Goal: Transaction & Acquisition: Obtain resource

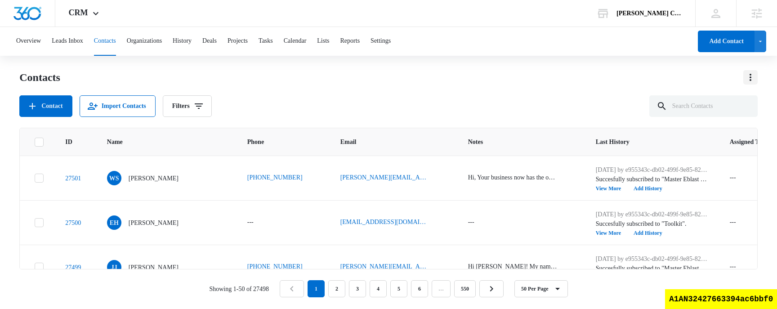
click at [748, 77] on icon "Actions" at bounding box center [750, 77] width 11 height 11
click at [699, 129] on div "Export All Contacts" at bounding box center [710, 129] width 50 height 6
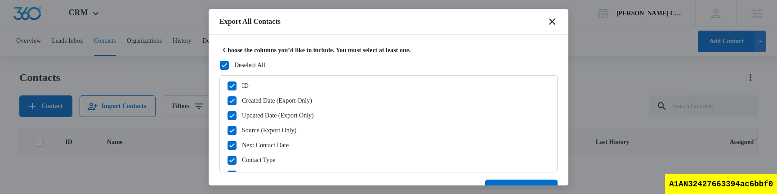
click at [222, 66] on icon at bounding box center [224, 65] width 5 height 4
click at [220, 65] on input "Deselect All" at bounding box center [219, 65] width 0 height 0
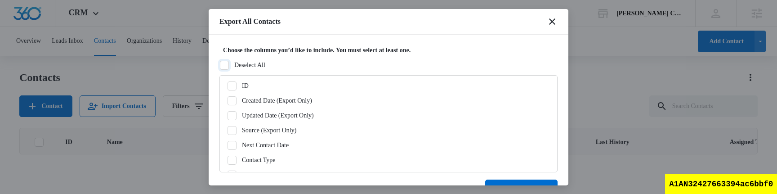
checkbox input "false"
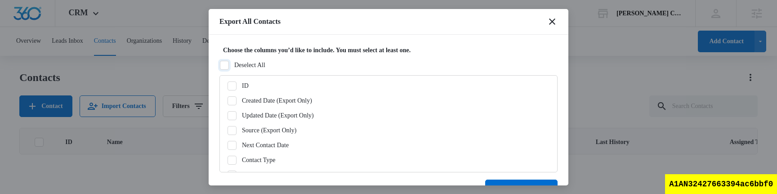
checkbox input "false"
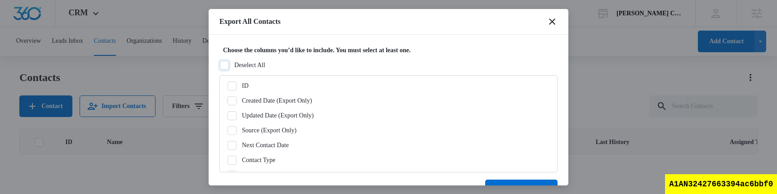
checkbox input "false"
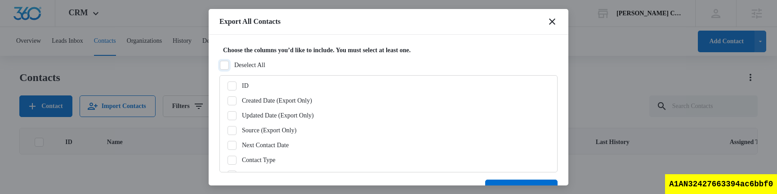
checkbox input "false"
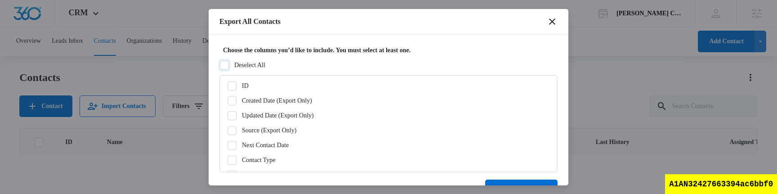
checkbox input "false"
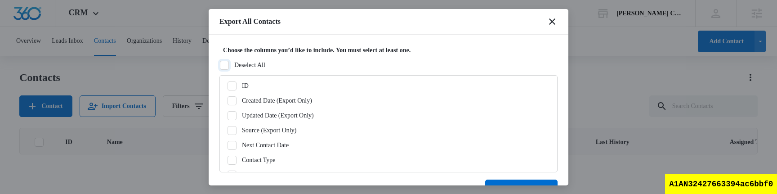
checkbox input "false"
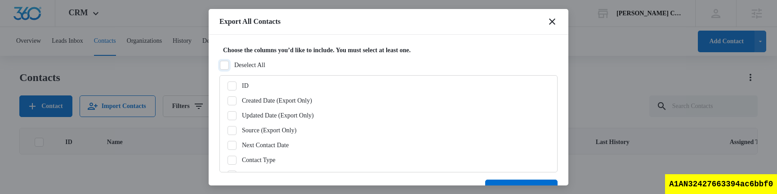
checkbox input "false"
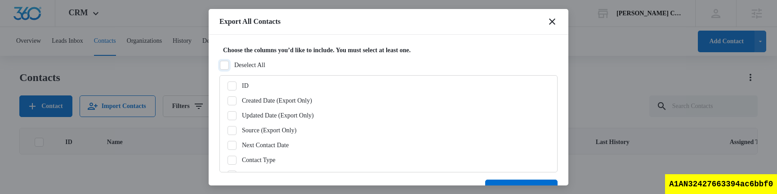
checkbox input "false"
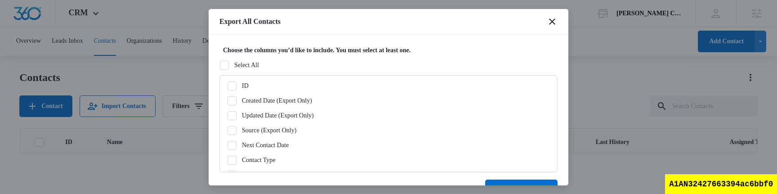
click at [233, 85] on icon at bounding box center [232, 86] width 8 height 8
click at [227, 85] on input "ID" at bounding box center [227, 85] width 0 height 0
checkbox input "true"
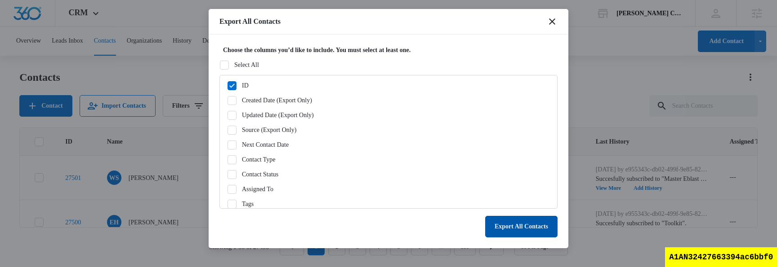
click at [542, 223] on button "Export All Contacts" at bounding box center [521, 227] width 72 height 22
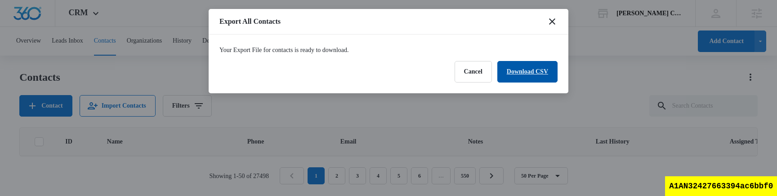
click at [531, 73] on link "Download CSV" at bounding box center [527, 72] width 60 height 22
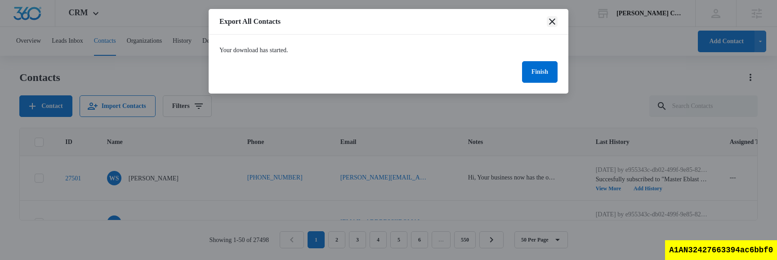
click at [551, 20] on icon "close" at bounding box center [551, 21] width 11 height 11
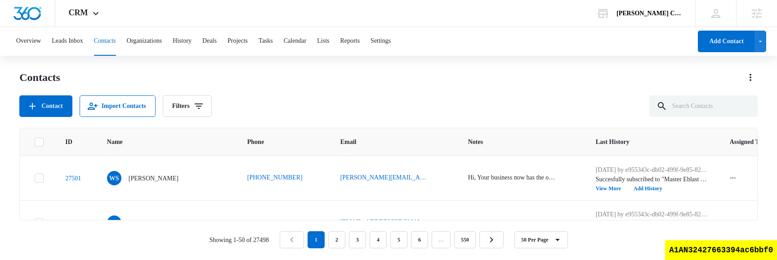
click at [424, 90] on div "Contacts Contact Import Contacts Filters" at bounding box center [388, 93] width 738 height 47
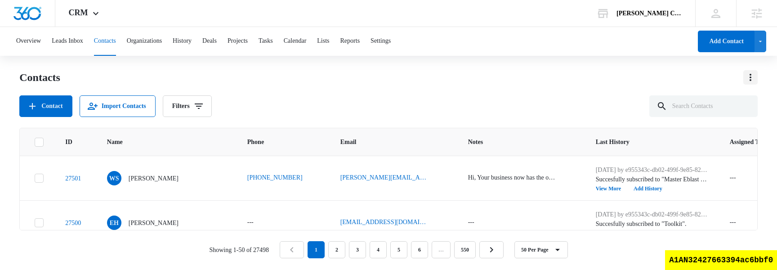
click at [752, 80] on icon "Actions" at bounding box center [750, 77] width 11 height 11
click at [685, 131] on div "Export All Contacts" at bounding box center [710, 129] width 50 height 6
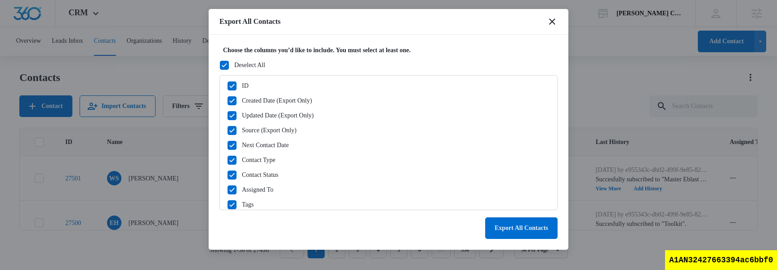
click at [222, 62] on icon at bounding box center [224, 65] width 8 height 8
click at [220, 65] on input "Deselect All" at bounding box center [219, 65] width 0 height 0
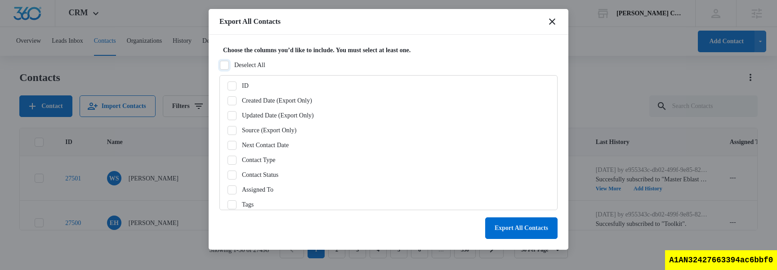
checkbox input "false"
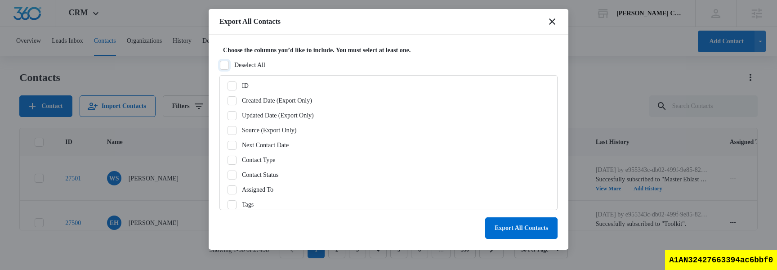
checkbox input "false"
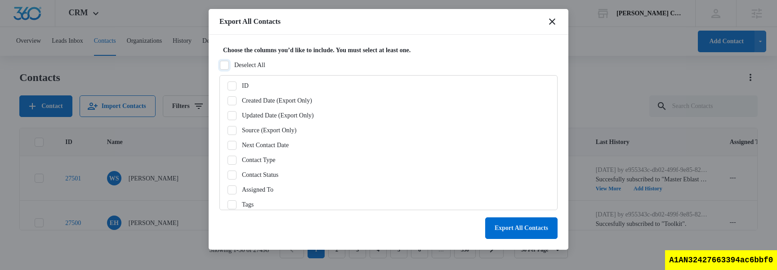
checkbox input "false"
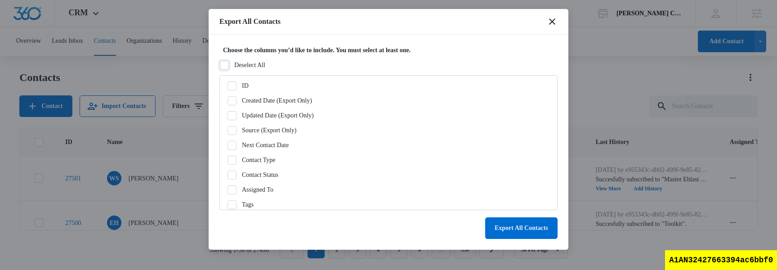
checkbox input "false"
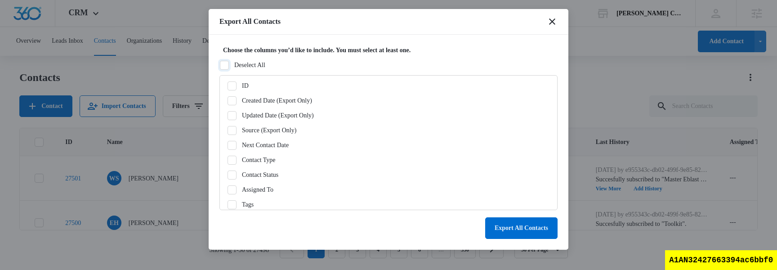
checkbox input "false"
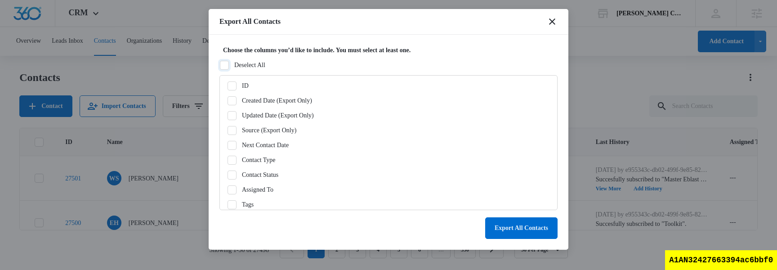
checkbox input "false"
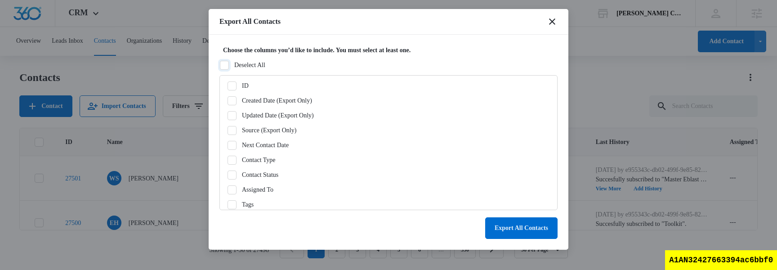
checkbox input "false"
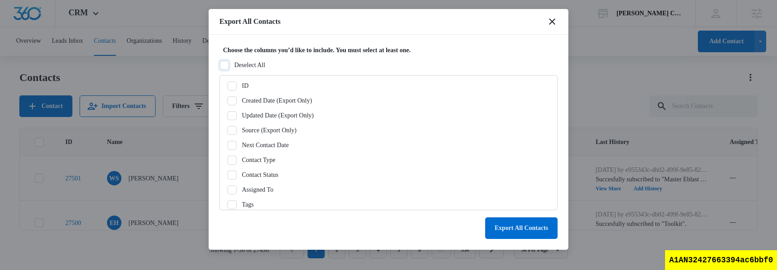
checkbox input "false"
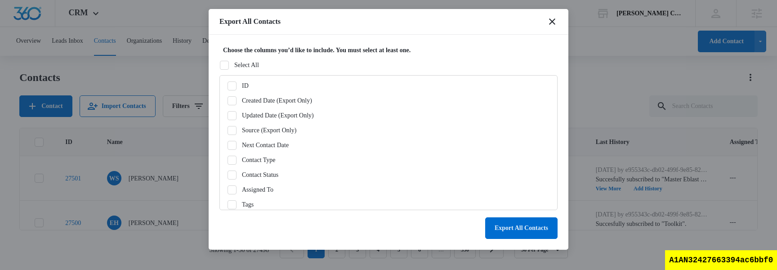
click at [235, 85] on icon at bounding box center [232, 86] width 8 height 8
click at [227, 85] on input "ID" at bounding box center [227, 85] width 0 height 0
checkbox input "true"
click at [529, 227] on button "Export All Contacts" at bounding box center [521, 228] width 72 height 22
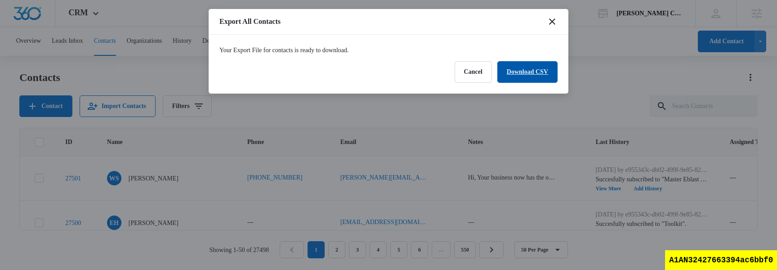
click at [539, 78] on link "Download CSV" at bounding box center [527, 72] width 60 height 22
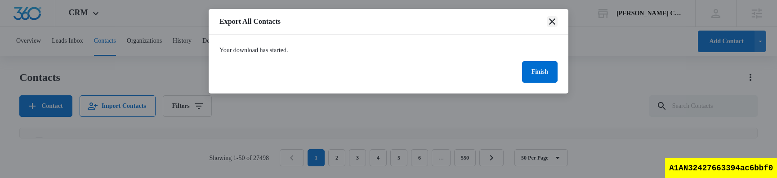
click at [552, 20] on icon "close" at bounding box center [551, 21] width 11 height 11
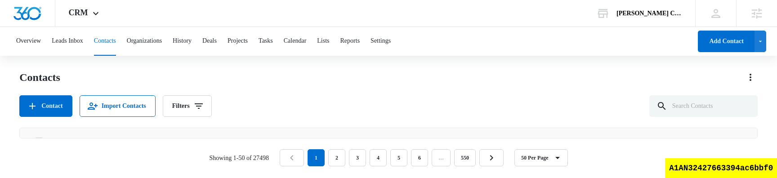
click at [477, 89] on div "Contacts Contact Import Contacts Filters" at bounding box center [388, 93] width 738 height 47
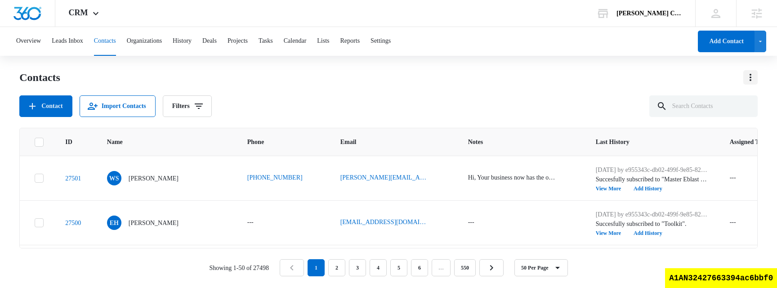
click at [744, 80] on button "Actions" at bounding box center [750, 77] width 14 height 14
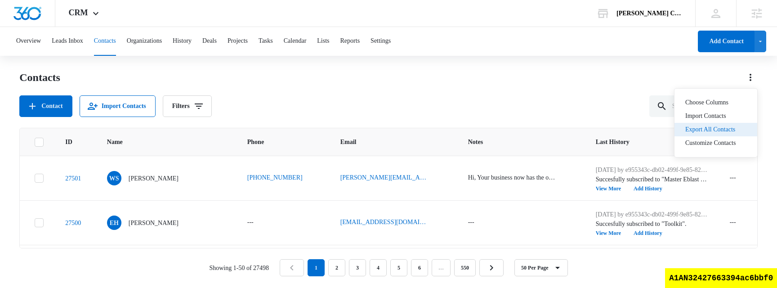
click at [685, 128] on div "Export All Contacts" at bounding box center [710, 129] width 50 height 6
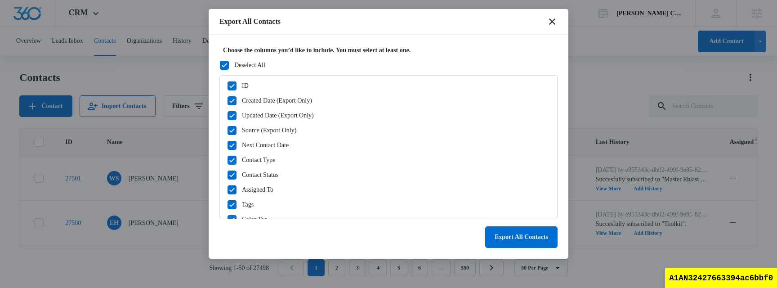
click at [222, 62] on icon at bounding box center [224, 65] width 8 height 8
click at [220, 65] on input "Deselect All" at bounding box center [219, 65] width 0 height 0
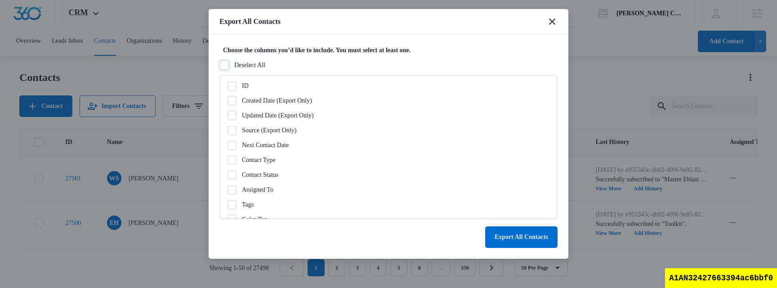
checkbox input "false"
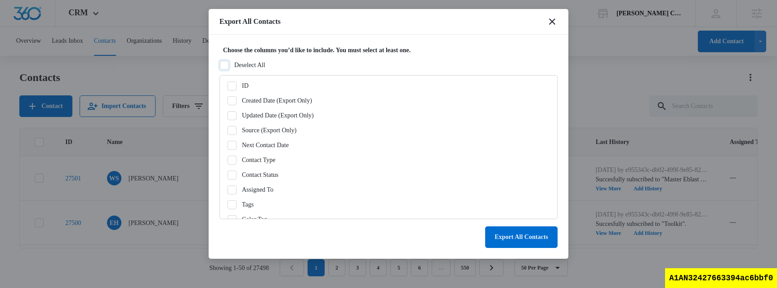
checkbox input "false"
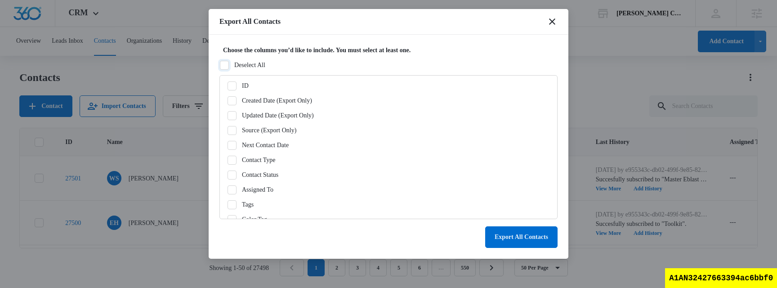
checkbox input "false"
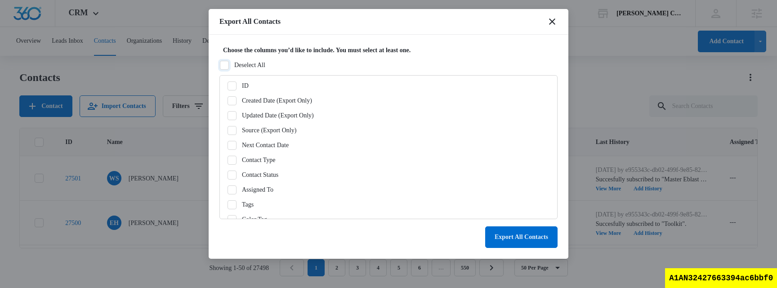
checkbox input "false"
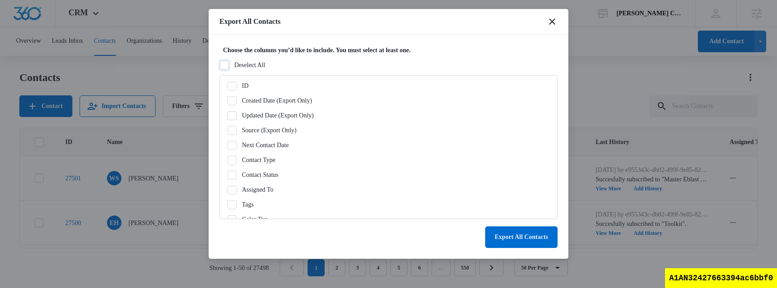
checkbox input "false"
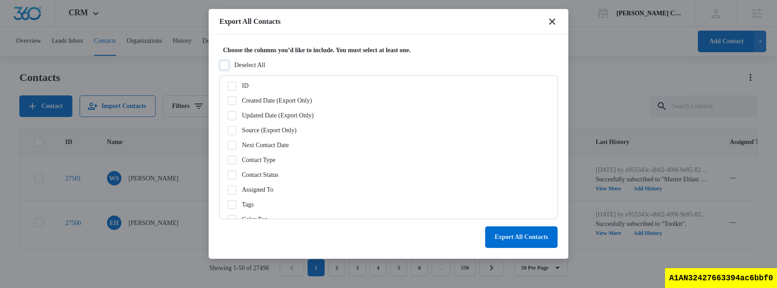
checkbox input "false"
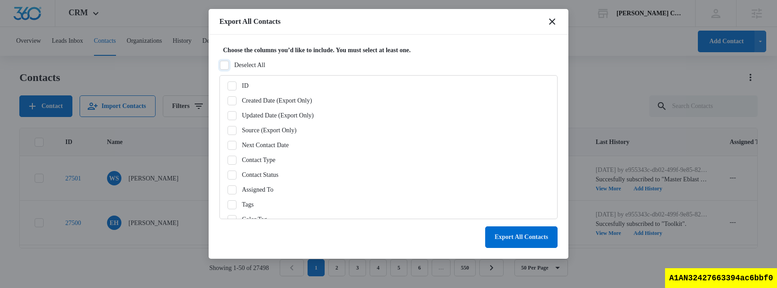
checkbox input "false"
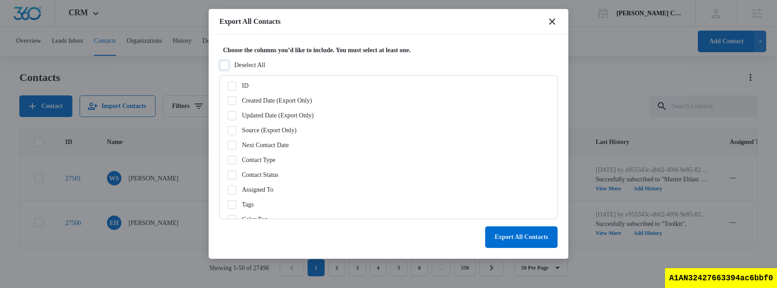
checkbox input "false"
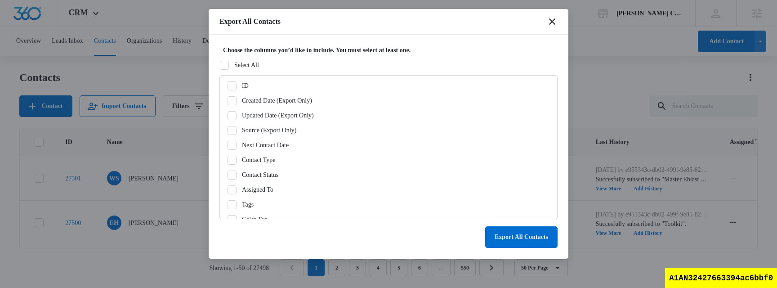
click at [237, 87] on label "ID" at bounding box center [388, 85] width 323 height 9
click at [227, 86] on input "ID" at bounding box center [227, 85] width 0 height 0
checkbox input "true"
click at [532, 243] on button "Export All Contacts" at bounding box center [521, 237] width 72 height 22
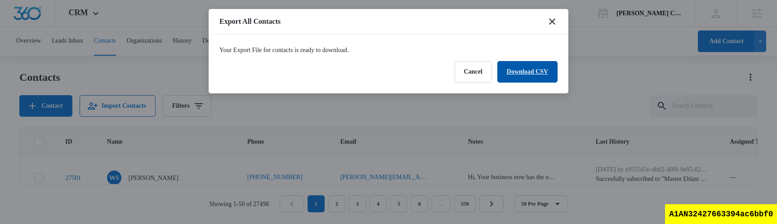
click at [529, 74] on link "Download CSV" at bounding box center [527, 72] width 60 height 22
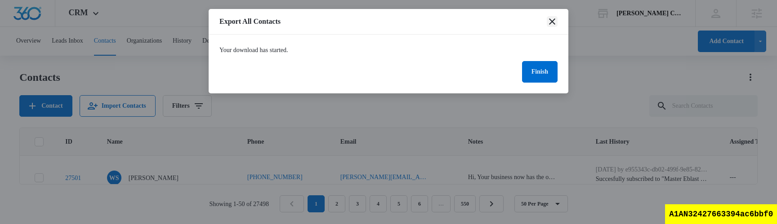
click at [550, 18] on icon "close" at bounding box center [551, 21] width 11 height 11
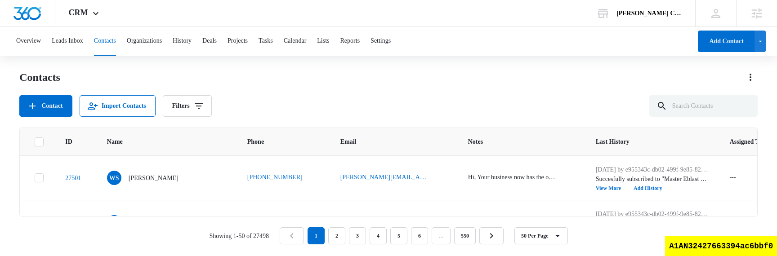
click at [434, 85] on div "Contacts Contact Import Contacts Filters" at bounding box center [388, 93] width 738 height 47
click at [720, 246] on div "A1AN32427663394ac6bbf0" at bounding box center [721, 246] width 112 height 20
copy div "A1AN32427663394ac6bbf0"
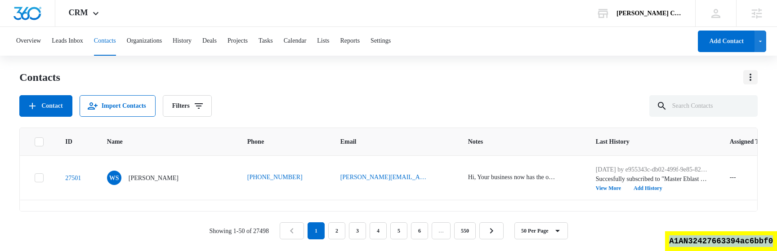
click at [754, 79] on icon "Actions" at bounding box center [750, 77] width 11 height 11
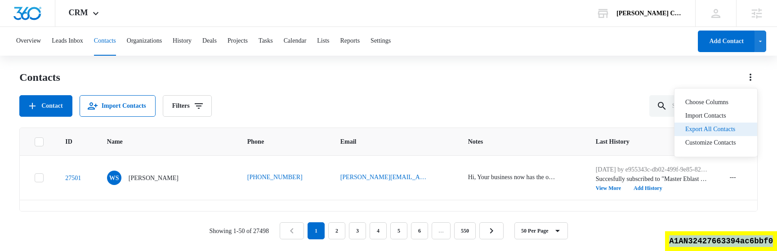
click at [711, 127] on div "Export All Contacts" at bounding box center [710, 129] width 50 height 6
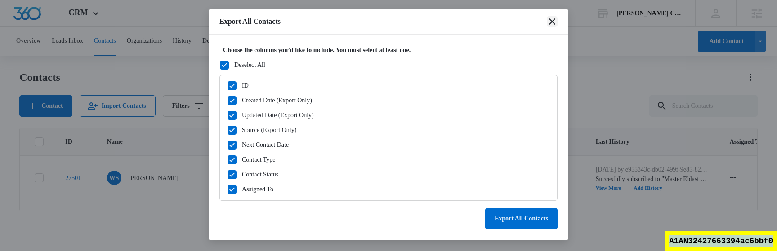
click at [554, 26] on icon "close" at bounding box center [551, 21] width 11 height 11
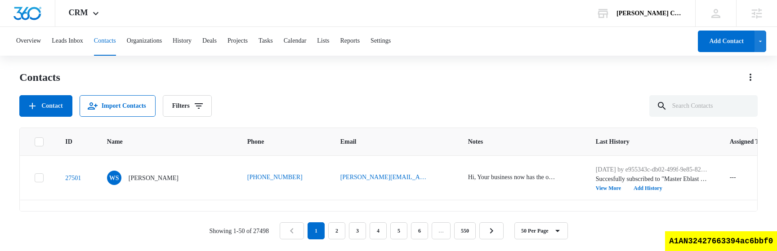
click at [418, 86] on div "Contacts Contact Import Contacts Filters" at bounding box center [388, 93] width 738 height 47
click at [329, 99] on div "Contact Import Contacts Filters" at bounding box center [388, 106] width 738 height 22
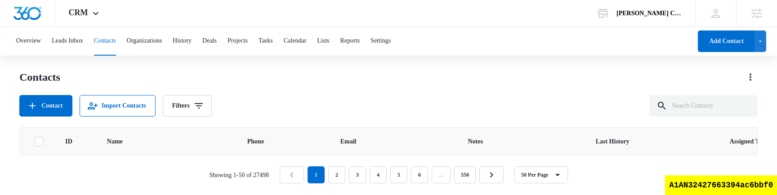
click at [477, 69] on div "Overview Leads Inbox Contacts Organizations History Deals Projects Tasks Calend…" at bounding box center [388, 111] width 777 height 168
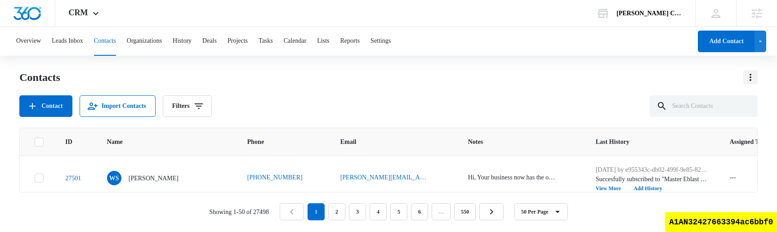
click at [754, 79] on icon "Actions" at bounding box center [750, 77] width 11 height 11
click at [466, 109] on div "Contact Import Contacts Filters" at bounding box center [388, 106] width 738 height 22
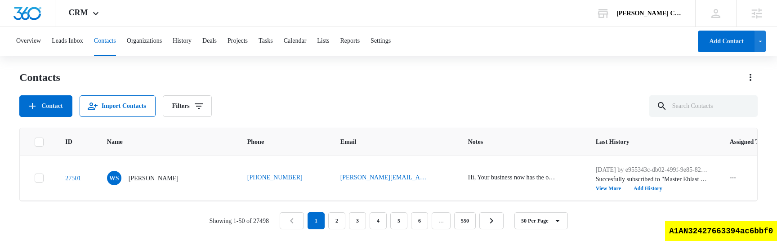
click at [560, 78] on div "Contacts" at bounding box center [388, 77] width 738 height 14
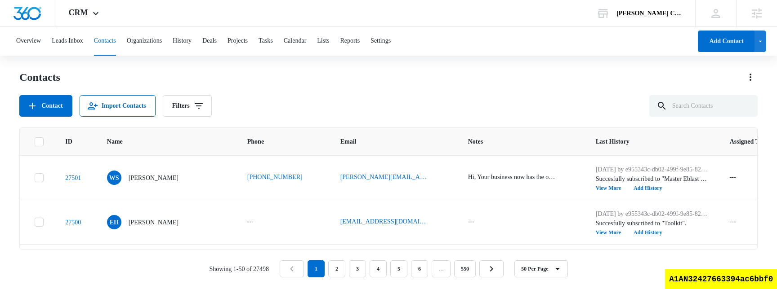
click at [459, 97] on div "Contact Import Contacts Filters" at bounding box center [388, 106] width 738 height 22
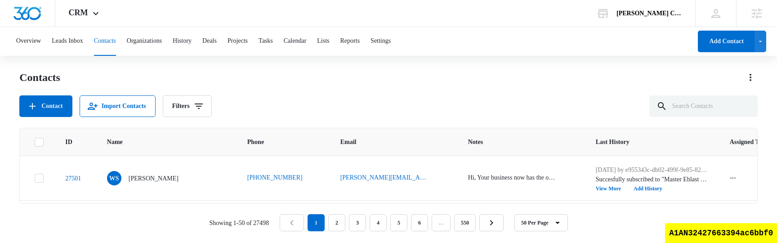
click at [427, 105] on div "Contact Import Contacts Filters" at bounding box center [388, 106] width 738 height 22
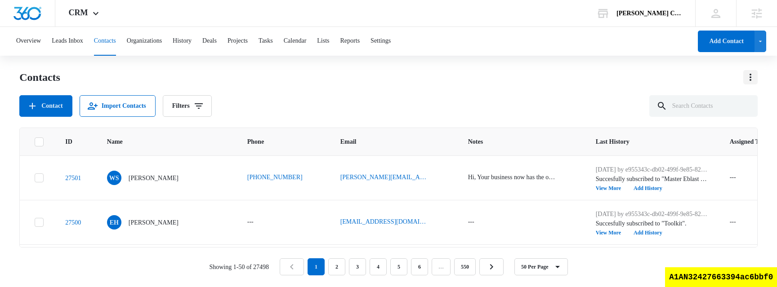
click at [752, 75] on icon "Actions" at bounding box center [750, 77] width 11 height 11
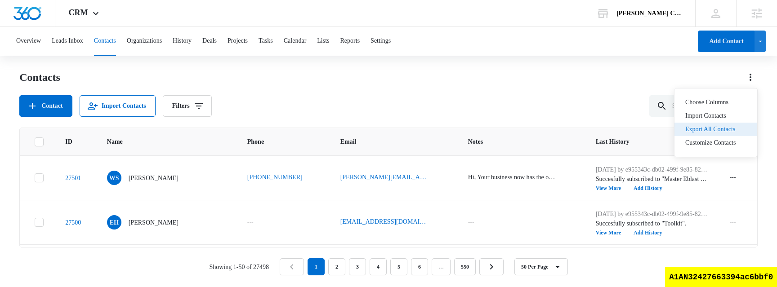
click at [719, 132] on div "Export All Contacts" at bounding box center [710, 129] width 50 height 6
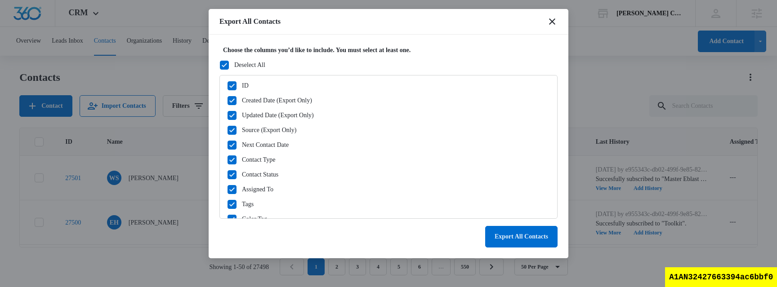
click at [226, 65] on icon at bounding box center [224, 65] width 8 height 8
click at [220, 65] on input "Deselect All" at bounding box center [219, 65] width 0 height 0
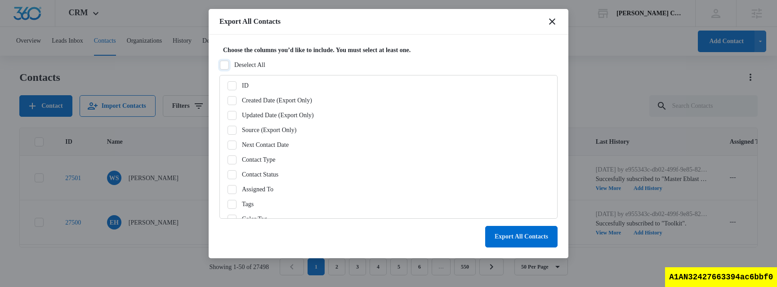
checkbox input "false"
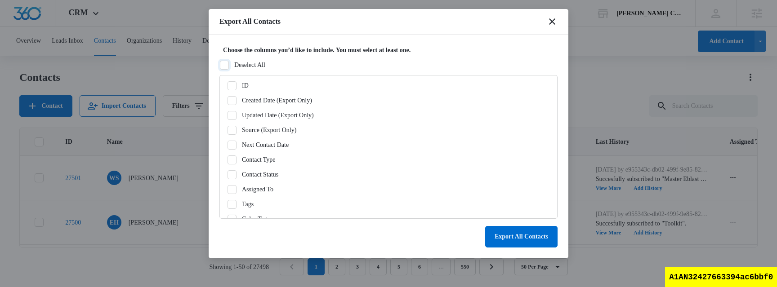
checkbox input "false"
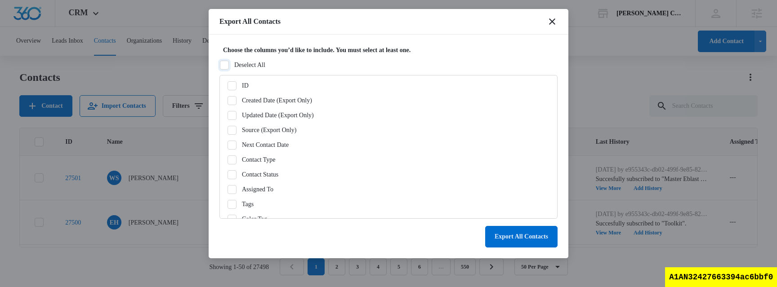
checkbox input "false"
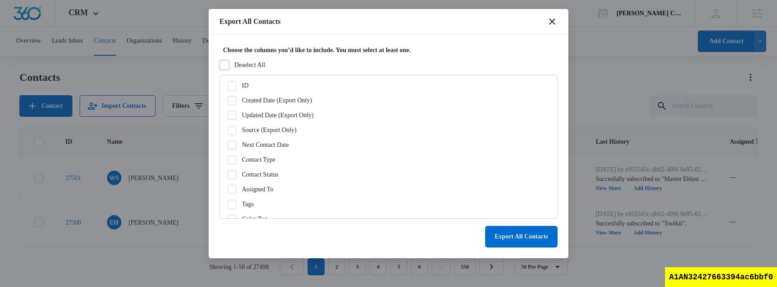
checkbox input "false"
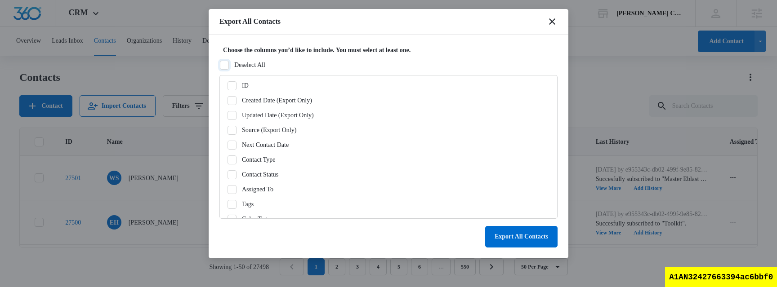
checkbox input "false"
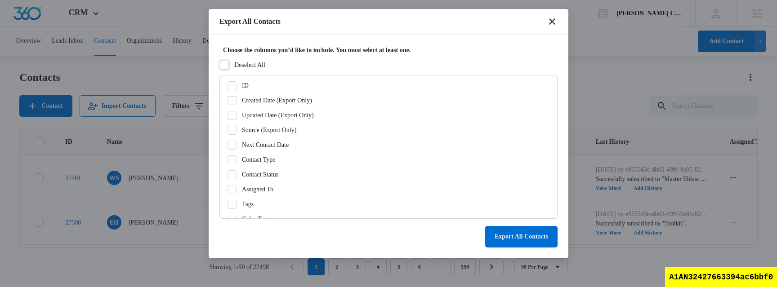
checkbox input "false"
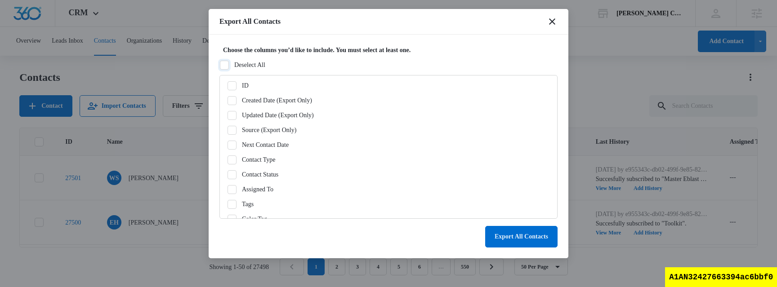
checkbox input "false"
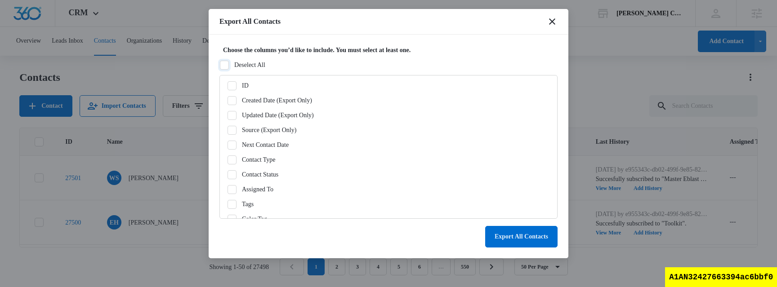
checkbox input "false"
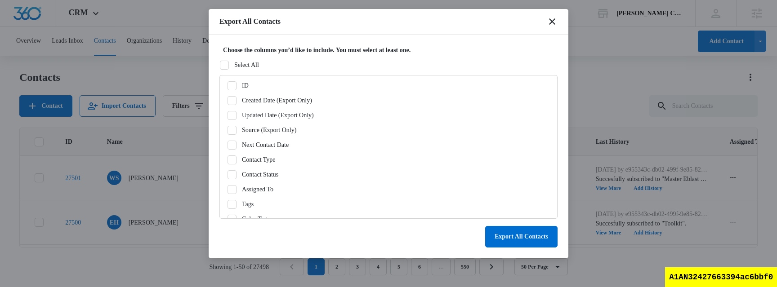
click at [234, 87] on icon at bounding box center [232, 86] width 8 height 8
click at [227, 86] on input "ID" at bounding box center [227, 85] width 0 height 0
checkbox input "true"
click at [506, 234] on button "Export All Contacts" at bounding box center [521, 237] width 72 height 22
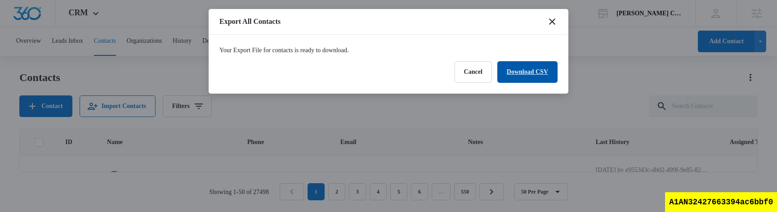
click at [533, 74] on link "Download CSV" at bounding box center [527, 72] width 60 height 22
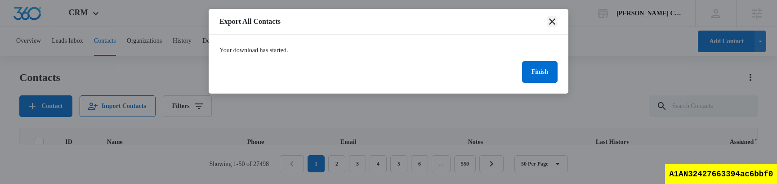
click at [552, 21] on icon "close" at bounding box center [552, 21] width 6 height 6
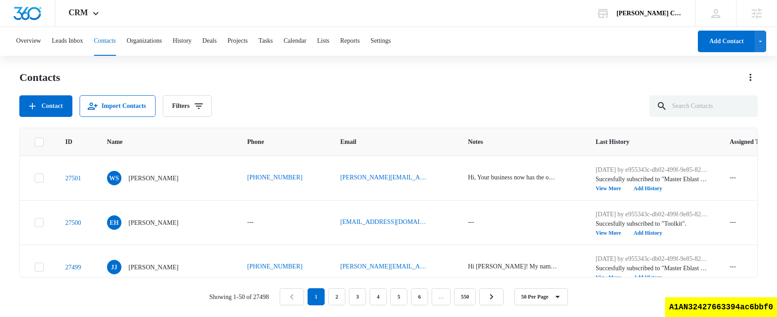
click at [443, 102] on div "Contact Import Contacts Filters" at bounding box center [388, 106] width 738 height 22
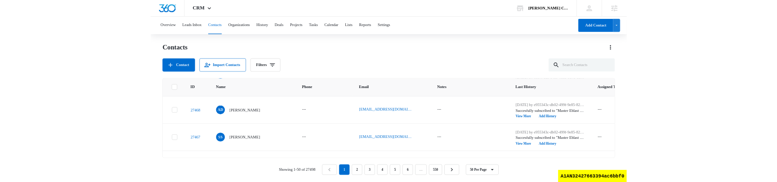
scroll to position [1468, 0]
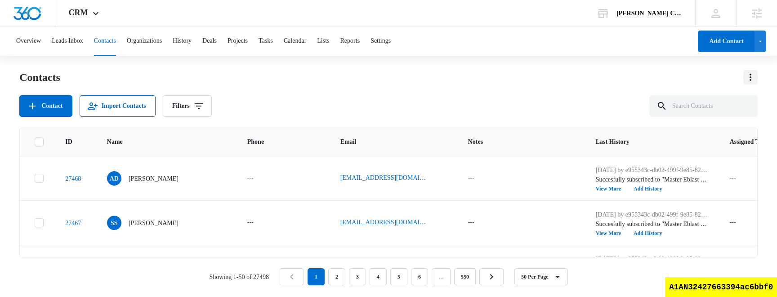
click at [751, 79] on icon "Actions" at bounding box center [750, 77] width 11 height 11
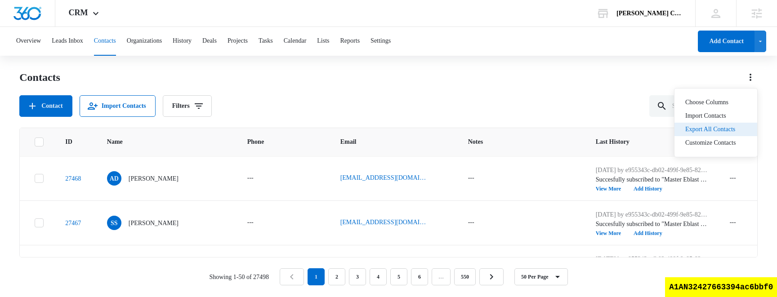
click at [725, 131] on div "Export All Contacts" at bounding box center [710, 129] width 50 height 6
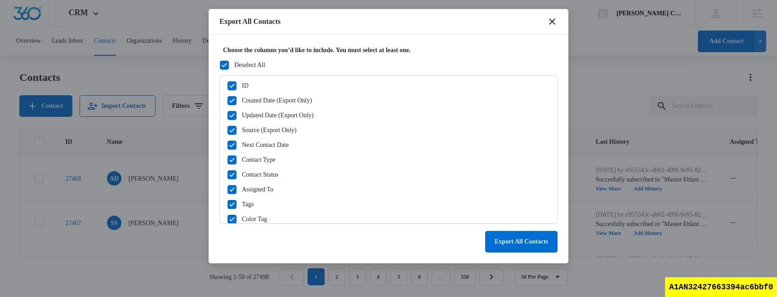
click at [226, 62] on icon at bounding box center [224, 65] width 8 height 8
click at [220, 65] on input "Deselect All" at bounding box center [219, 65] width 0 height 0
checkbox input "false"
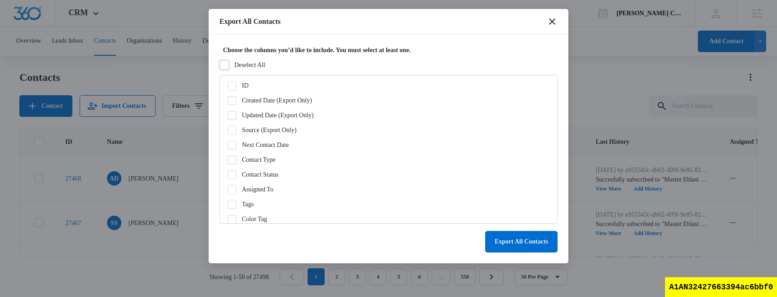
checkbox input "false"
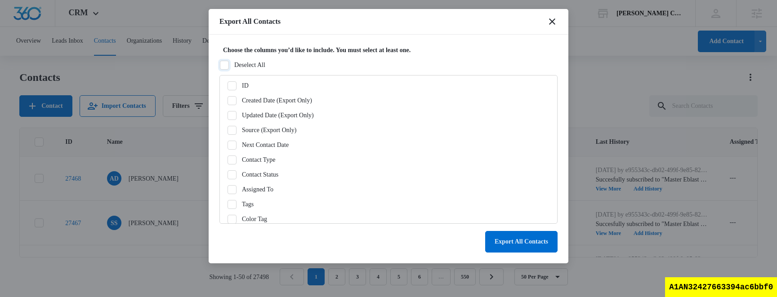
checkbox input "false"
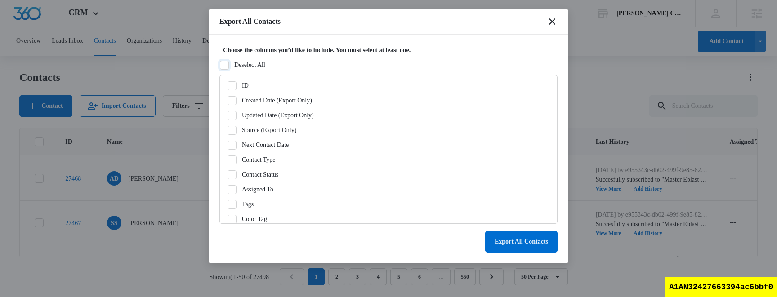
checkbox input "false"
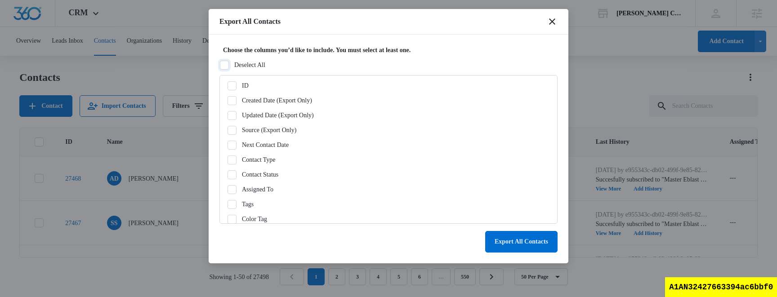
checkbox input "false"
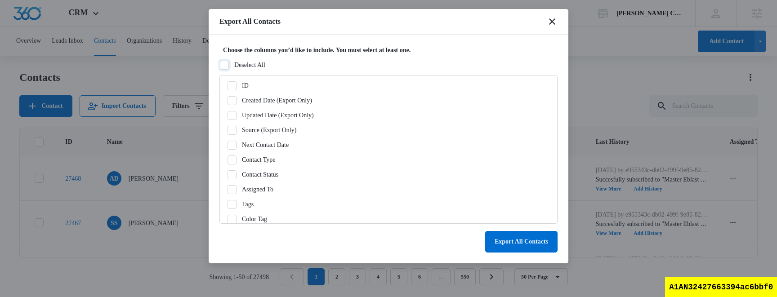
checkbox input "false"
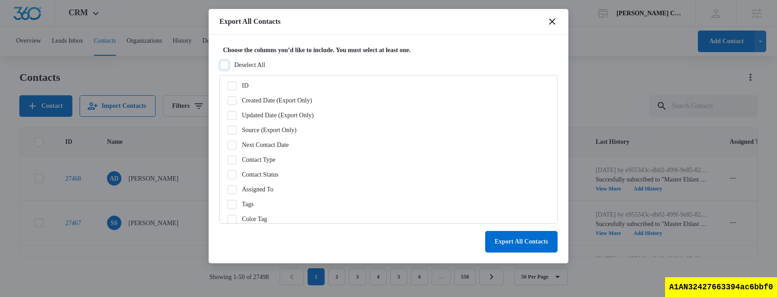
checkbox input "false"
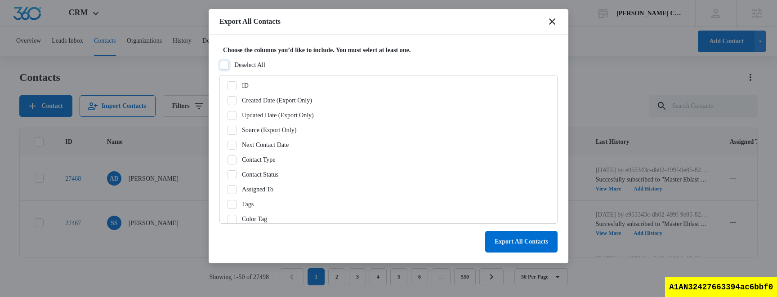
checkbox input "false"
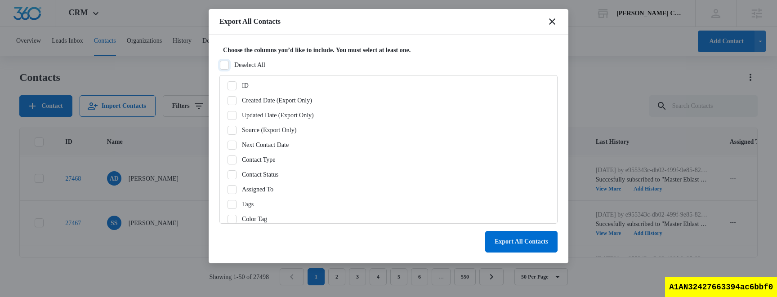
checkbox input "false"
click at [231, 88] on icon at bounding box center [232, 86] width 8 height 8
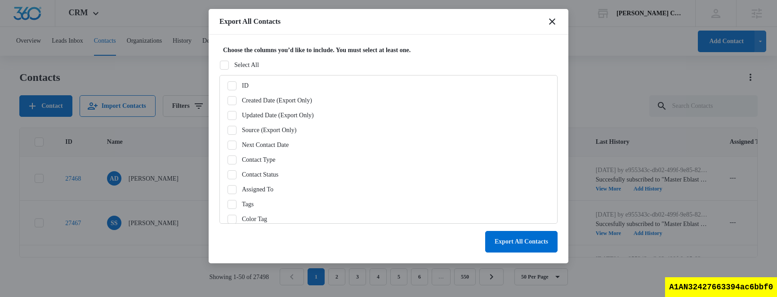
click at [227, 86] on input "ID" at bounding box center [227, 85] width 0 height 0
checkbox input "true"
click at [530, 240] on button "Export All Contacts" at bounding box center [521, 242] width 72 height 22
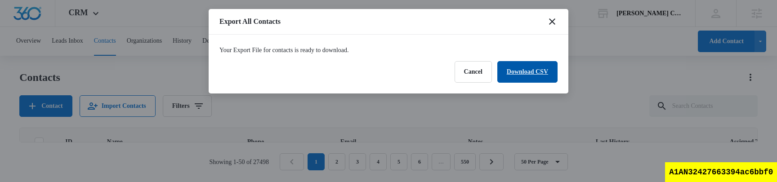
click at [513, 68] on link "Download CSV" at bounding box center [527, 72] width 60 height 22
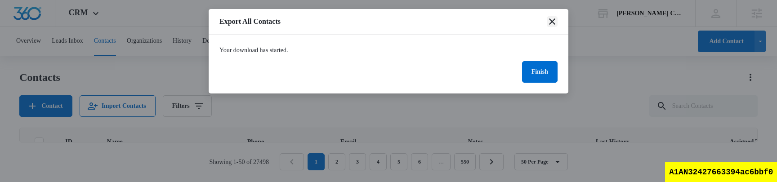
click at [554, 25] on icon "close" at bounding box center [551, 21] width 11 height 11
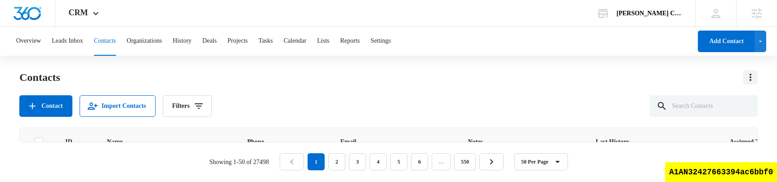
click at [751, 80] on icon "Actions" at bounding box center [750, 77] width 11 height 11
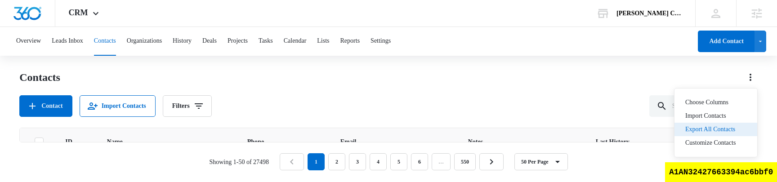
click at [733, 129] on div "Export All Contacts" at bounding box center [710, 129] width 50 height 6
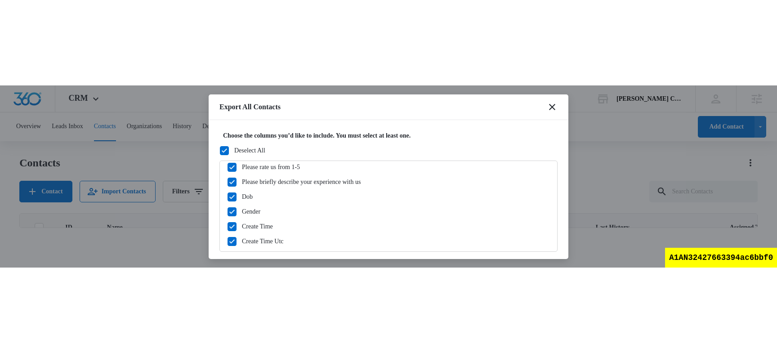
scroll to position [408, 0]
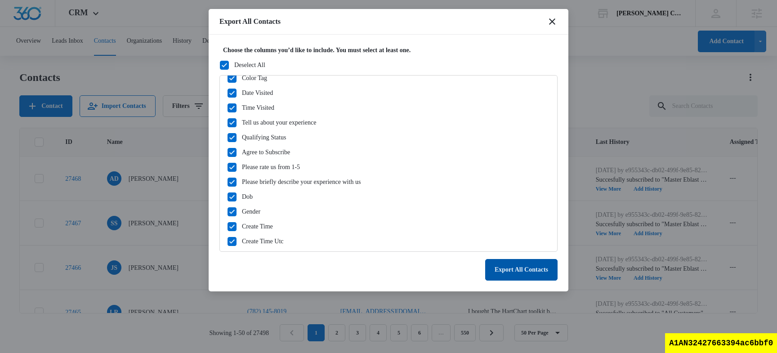
click at [516, 271] on button "Export All Contacts" at bounding box center [521, 270] width 72 height 22
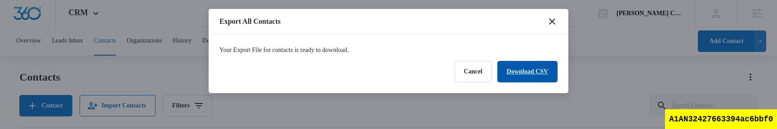
click at [529, 81] on link "Download CSV" at bounding box center [527, 72] width 60 height 22
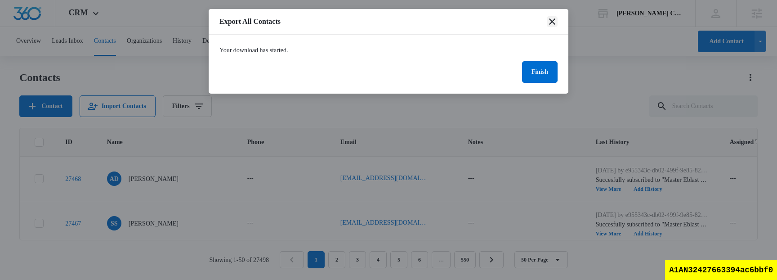
click at [550, 22] on icon "close" at bounding box center [551, 21] width 11 height 11
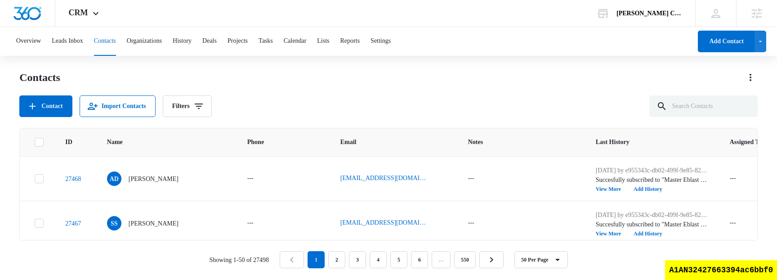
click at [453, 63] on div "Overview Leads Inbox Contacts Organizations History Deals Projects Tasks Calend…" at bounding box center [388, 153] width 777 height 252
click at [372, 89] on div "Contacts Contact Import Contacts Filters" at bounding box center [388, 93] width 738 height 47
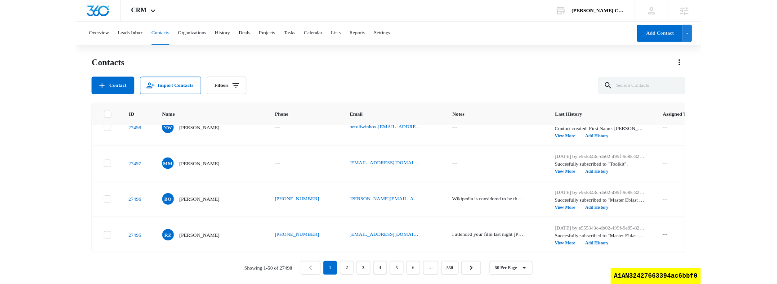
scroll to position [0, 0]
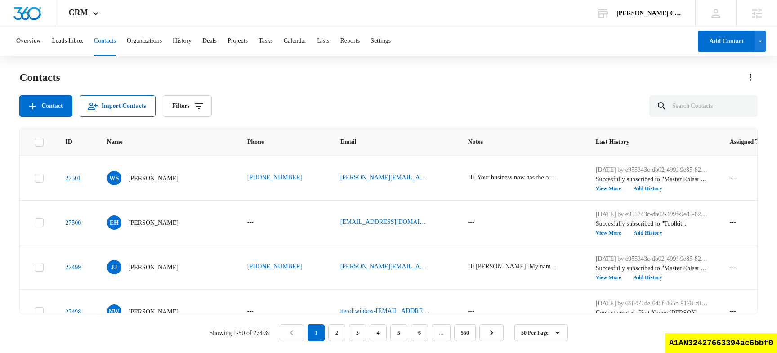
click at [395, 102] on div "Contact Import Contacts Filters" at bounding box center [388, 106] width 738 height 22
click at [347, 84] on div "Contacts Contact Import Contacts Filters" at bounding box center [388, 93] width 738 height 47
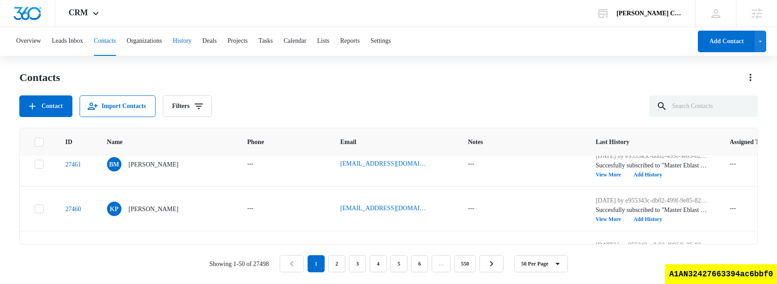
scroll to position [1808, 0]
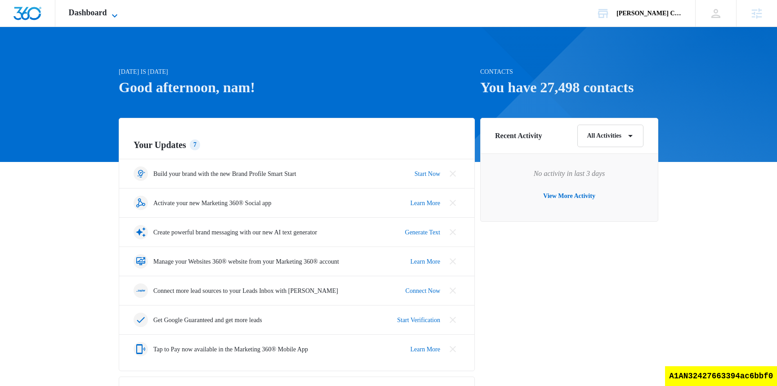
click at [98, 14] on span "Dashboard" at bounding box center [88, 12] width 38 height 9
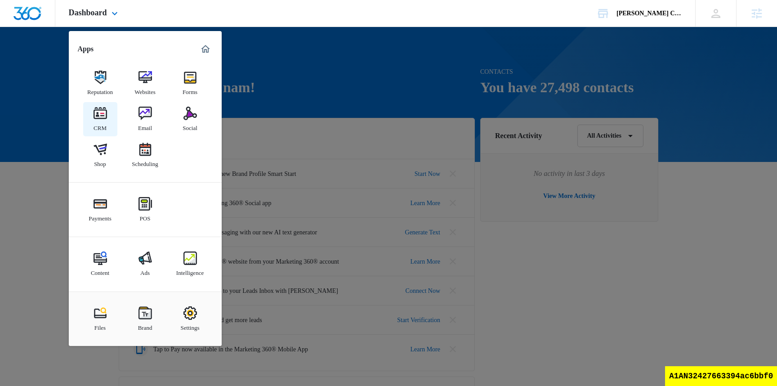
click at [107, 117] on link "CRM" at bounding box center [100, 119] width 34 height 34
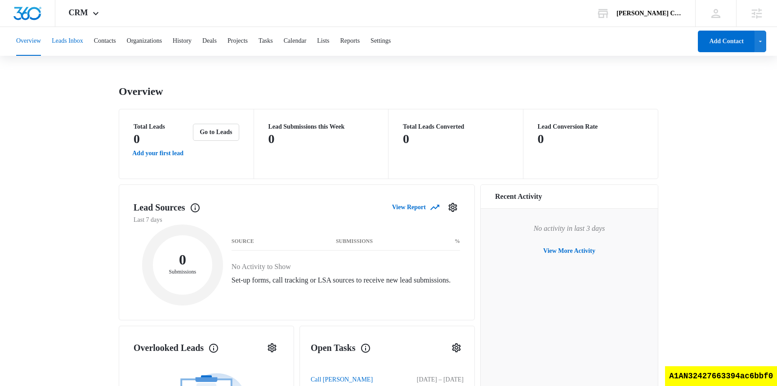
click at [67, 39] on button "Leads Inbox" at bounding box center [67, 41] width 31 height 29
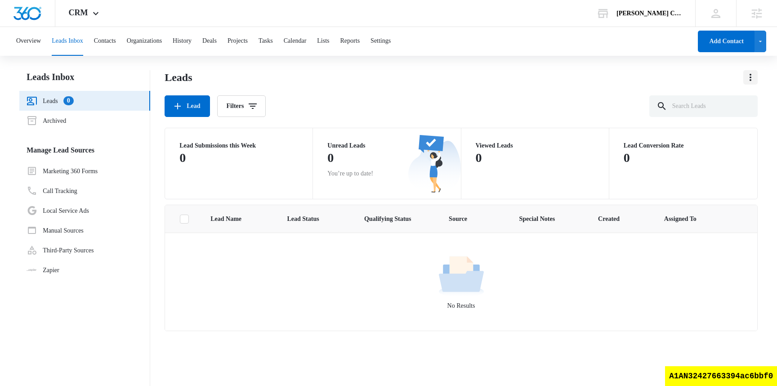
click at [747, 79] on icon "Actions" at bounding box center [750, 77] width 11 height 11
click at [422, 101] on div "Lead Filters" at bounding box center [460, 106] width 593 height 22
click at [116, 44] on button "Contacts" at bounding box center [105, 41] width 22 height 29
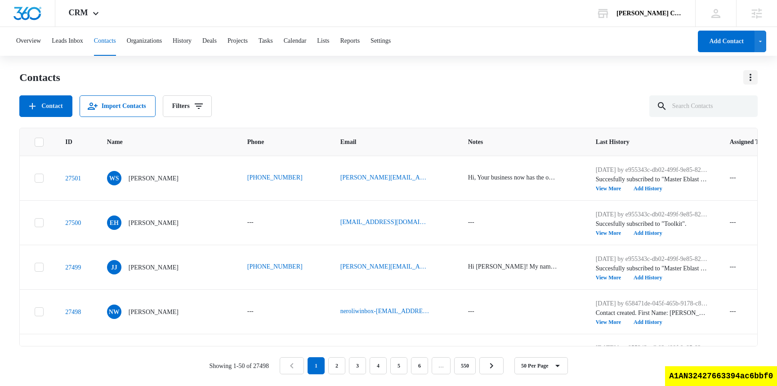
click at [747, 80] on icon "Actions" at bounding box center [750, 77] width 11 height 11
click at [710, 100] on div "Choose Columns" at bounding box center [710, 102] width 50 height 6
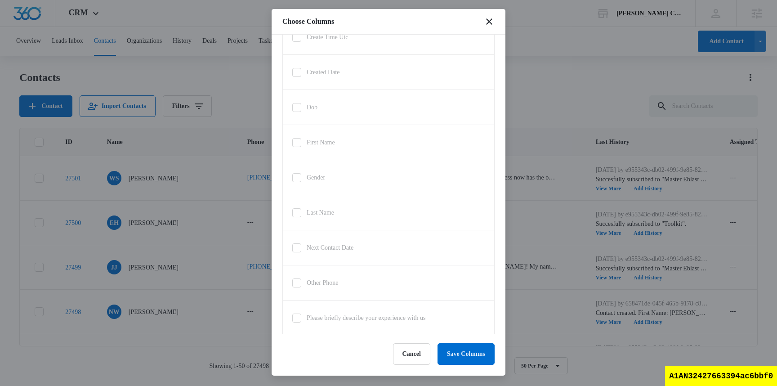
scroll to position [1138, 0]
click at [403, 350] on button "Cancel" at bounding box center [411, 354] width 37 height 22
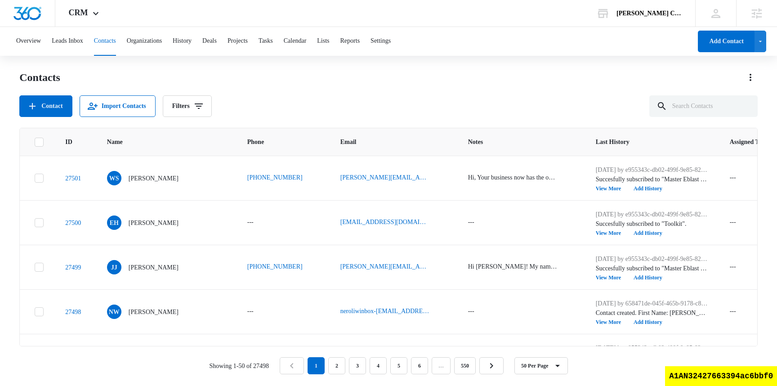
click at [372, 91] on div "Contacts Contact Import Contacts Filters" at bounding box center [388, 93] width 738 height 47
click at [283, 98] on div "Contact Import Contacts Filters" at bounding box center [388, 106] width 738 height 22
click at [325, 89] on div "Contacts Contact Import Contacts Filters" at bounding box center [388, 93] width 738 height 47
click at [660, 16] on div "[PERSON_NAME] Choice" at bounding box center [649, 13] width 66 height 7
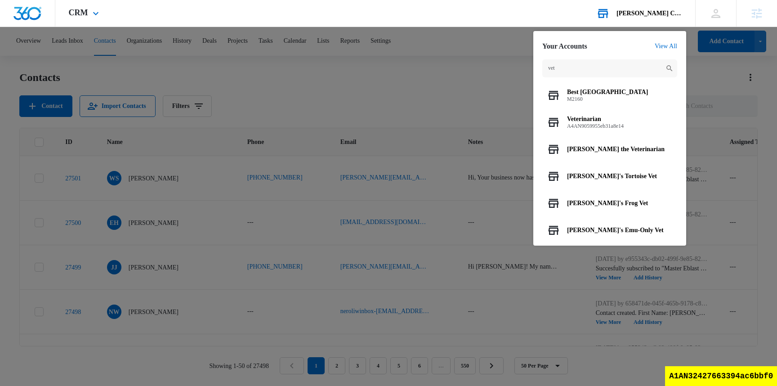
click at [570, 71] on input "vet" at bounding box center [609, 68] width 135 height 18
type input "vet"
